Goal: Information Seeking & Learning: Check status

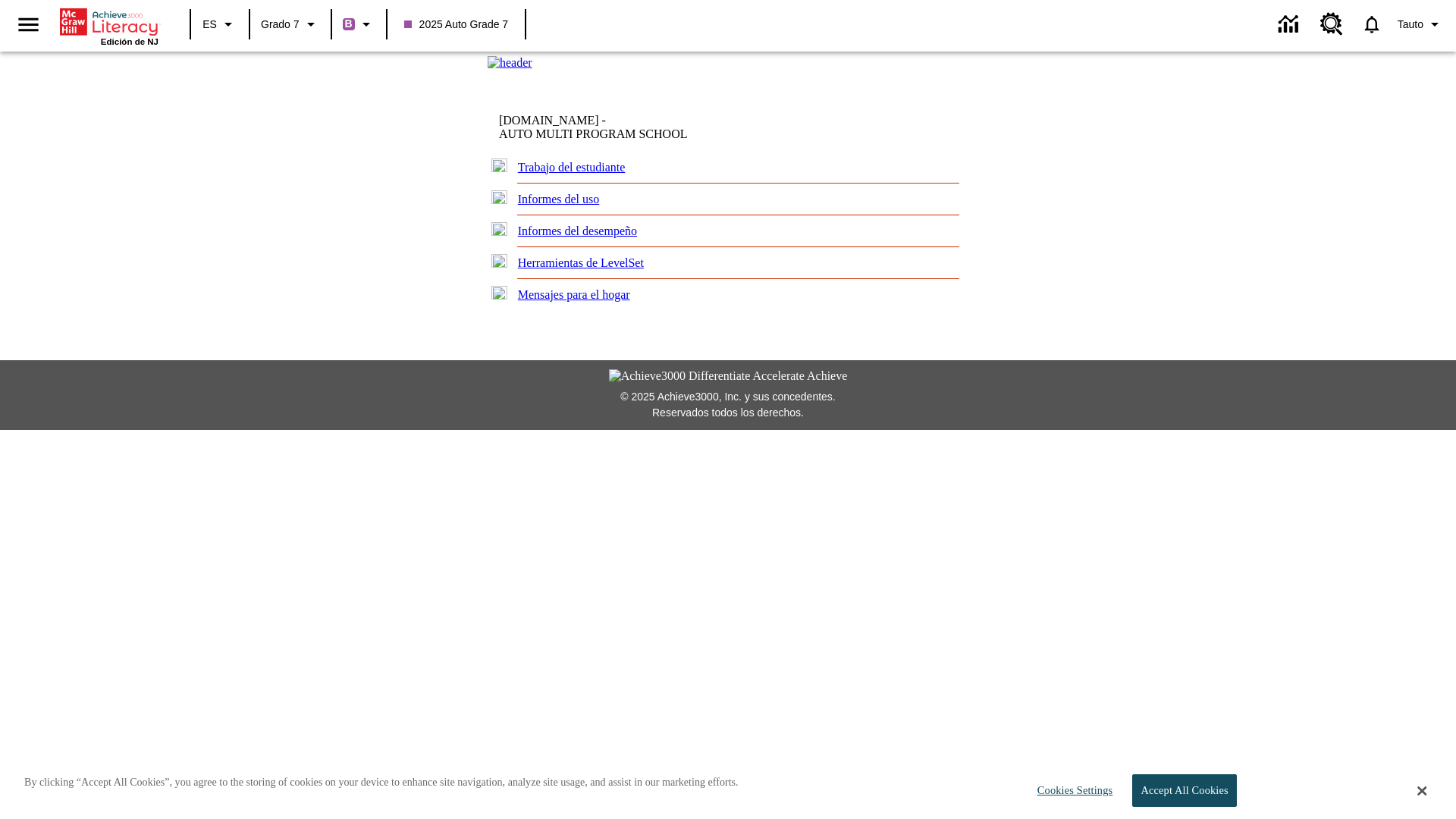
click at [591, 237] on link "Informes del desempeño" at bounding box center [577, 231] width 119 height 13
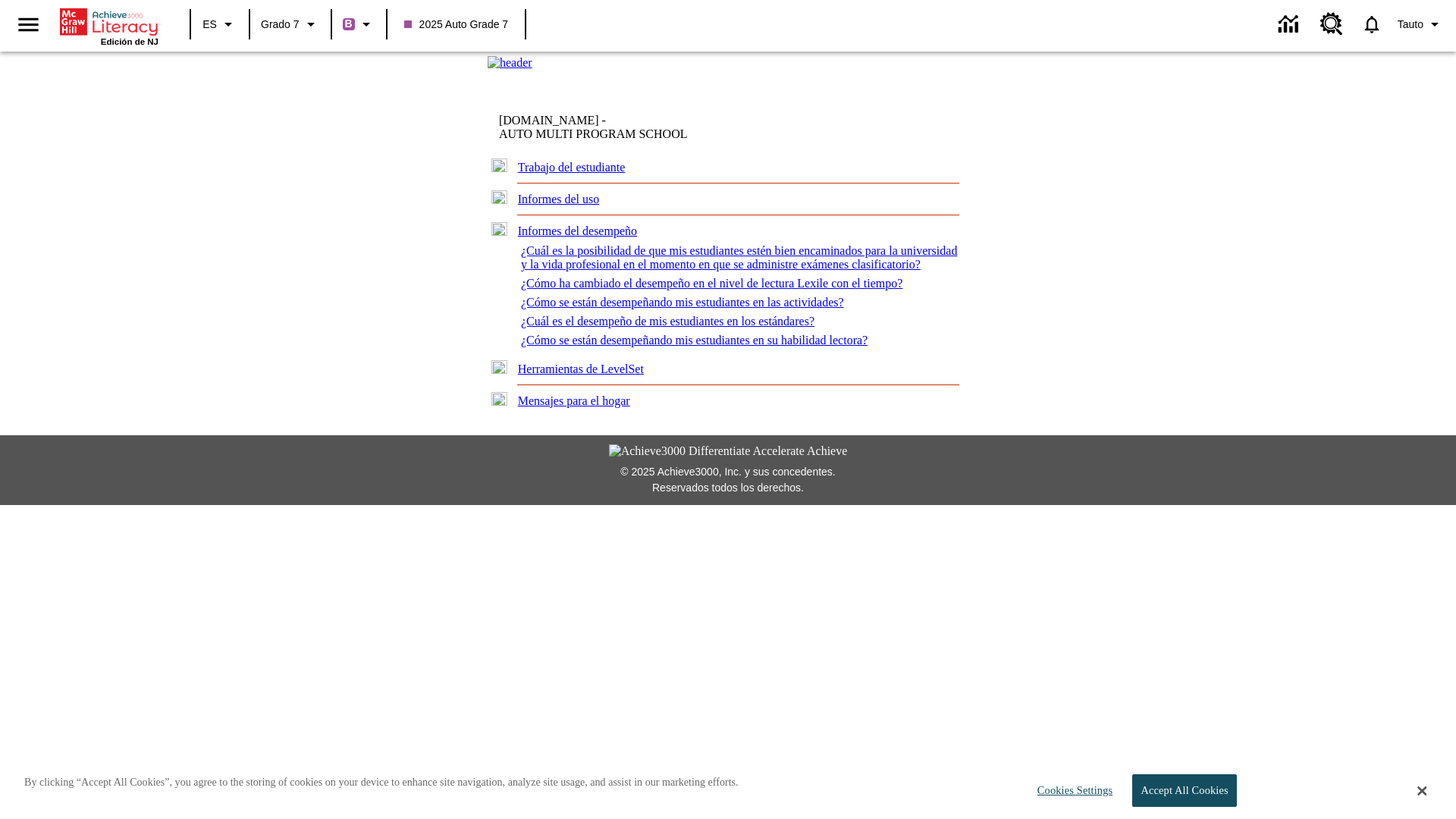
click at [706, 347] on link "¿Cómo se están desempeñando mis estudiantes en su habilidad lectora?" at bounding box center [694, 340] width 347 height 13
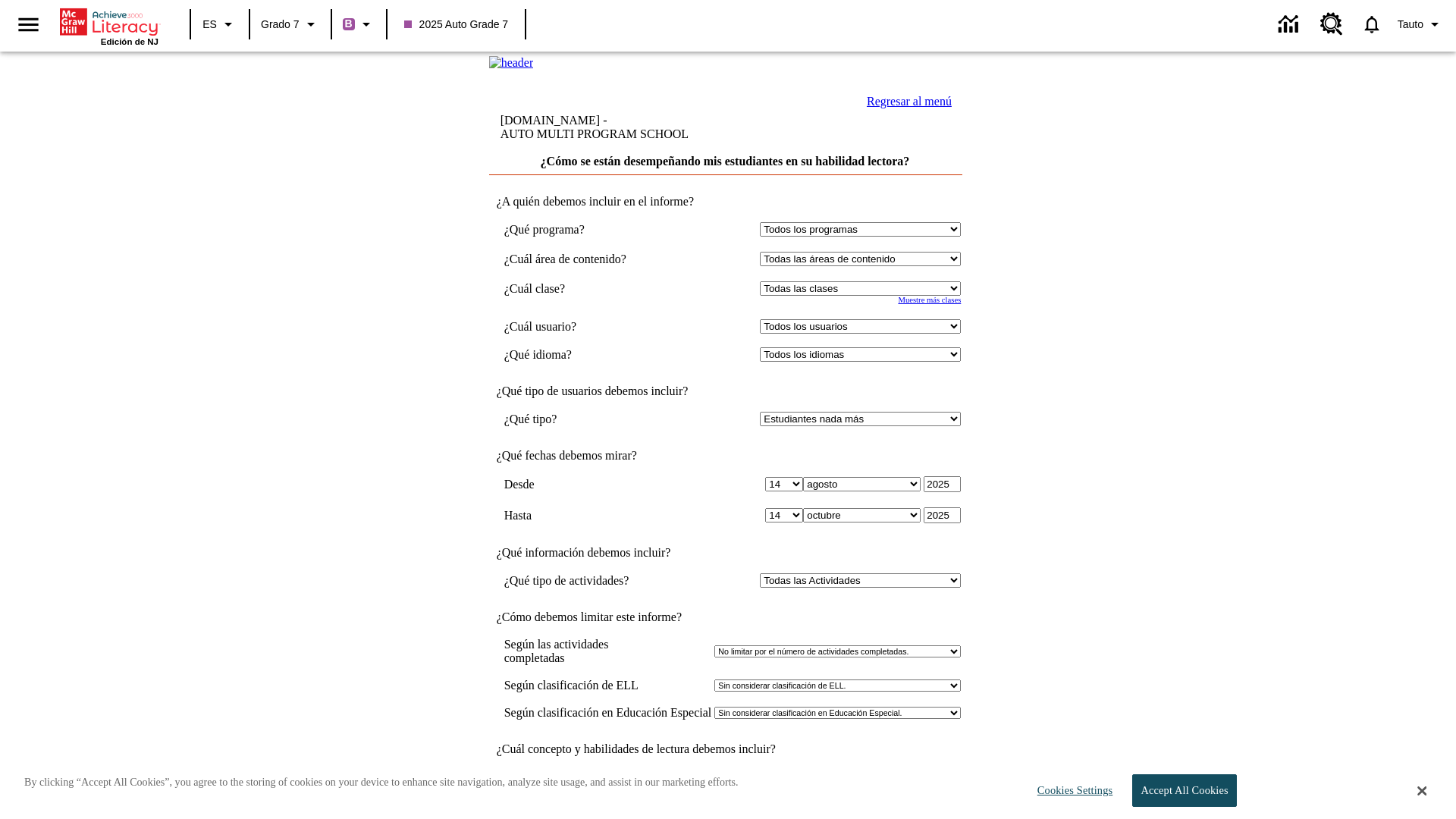
select select "2349292"
